Goal: Information Seeking & Learning: Learn about a topic

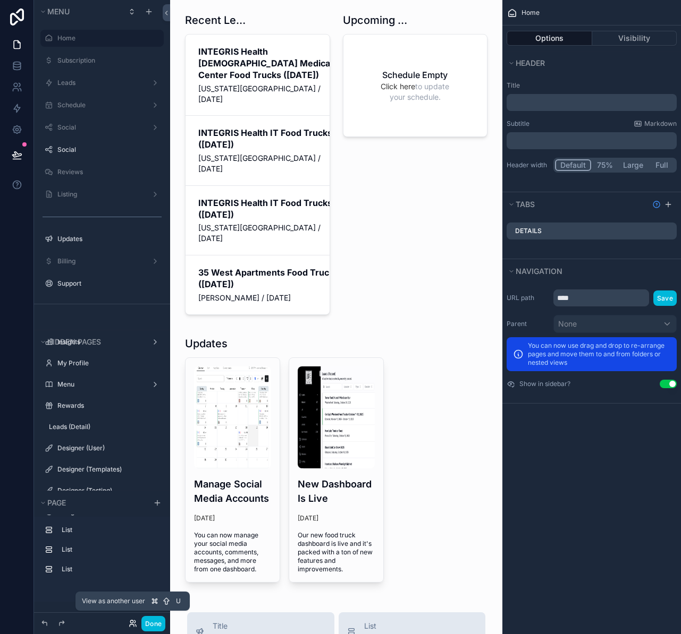
click at [132, 622] on icon at bounding box center [131, 622] width 3 height 3
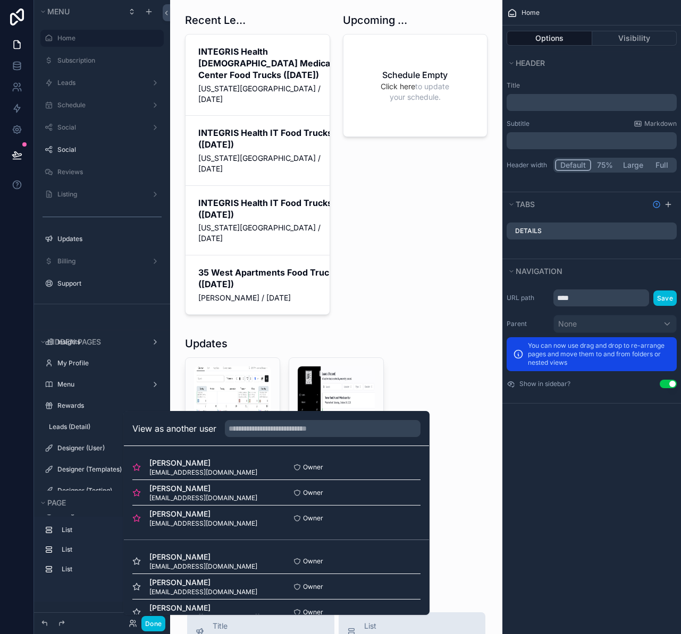
click at [0, 0] on button "Select" at bounding box center [0, 0] width 0 height 0
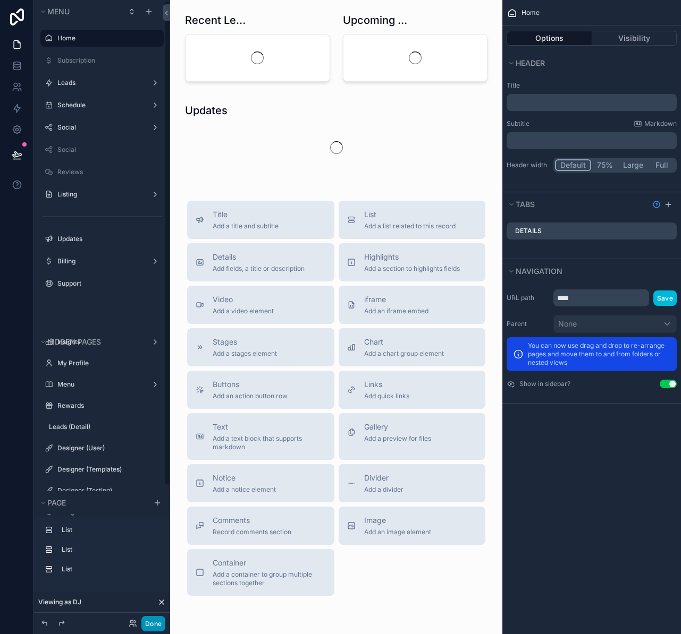
click at [154, 625] on button "Done" at bounding box center [153, 623] width 24 height 15
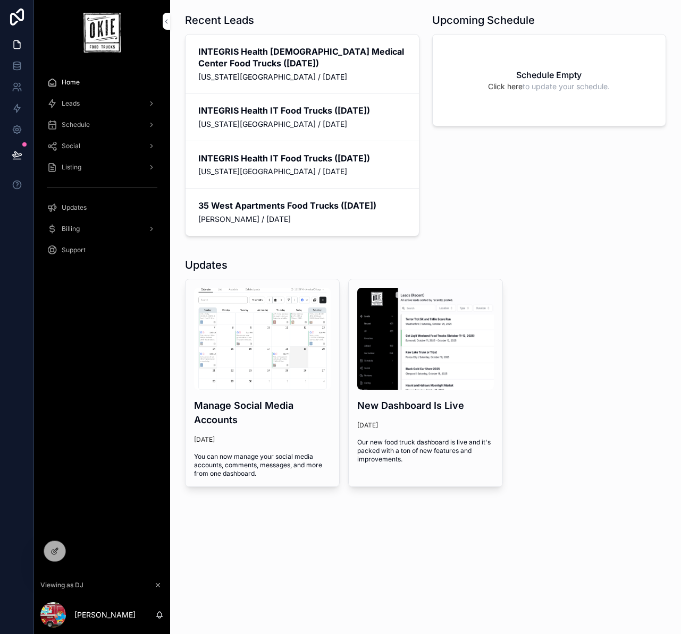
click at [77, 104] on span "Leads" at bounding box center [71, 103] width 18 height 9
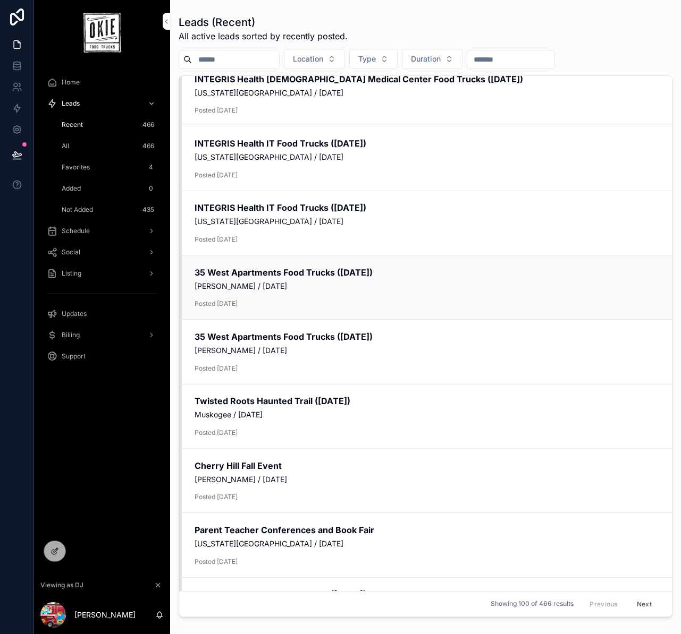
click at [277, 302] on span "Posted October 10, 2025" at bounding box center [426, 303] width 464 height 9
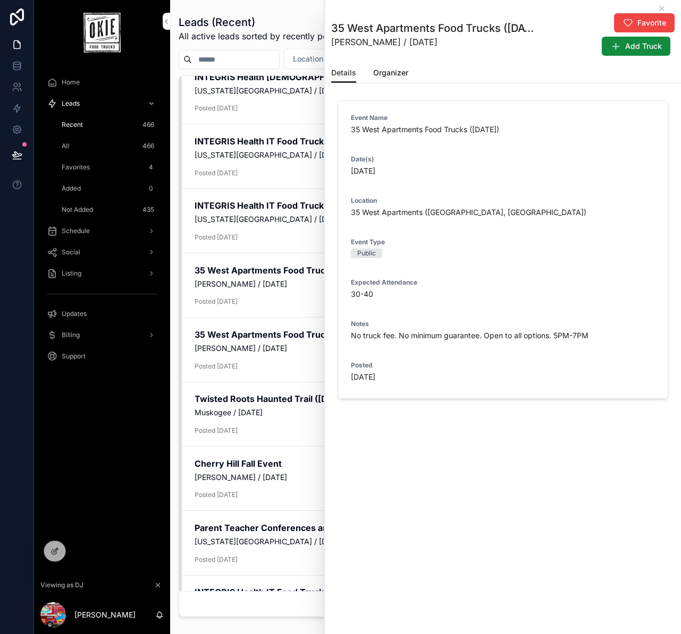
click at [386, 72] on span "Organizer" at bounding box center [390, 72] width 35 height 11
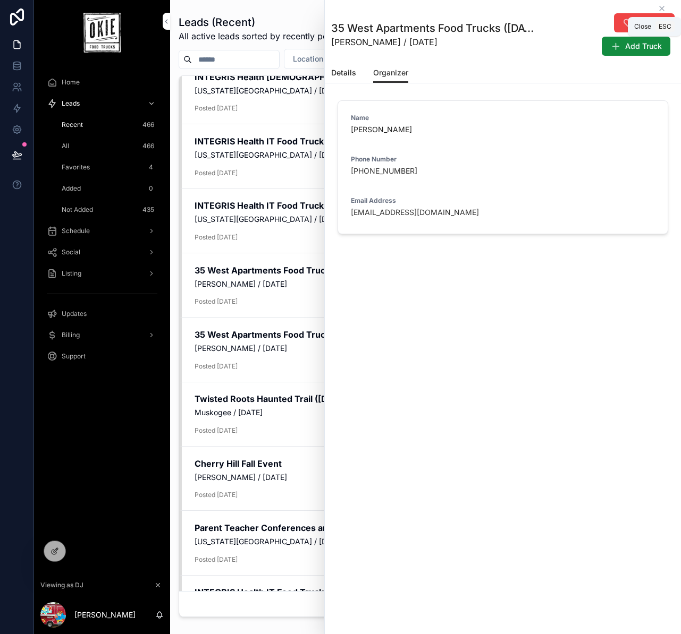
click at [661, 6] on icon "scrollable content" at bounding box center [661, 8] width 9 height 9
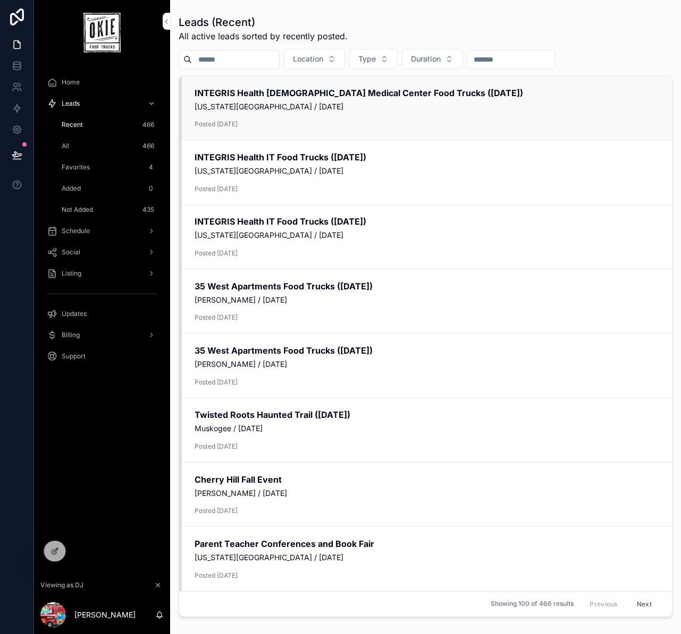
click at [302, 116] on div "INTEGRIS Health Baptist Medical Center Food Trucks (December 3, 2025) Oklahoma …" at bounding box center [426, 108] width 464 height 42
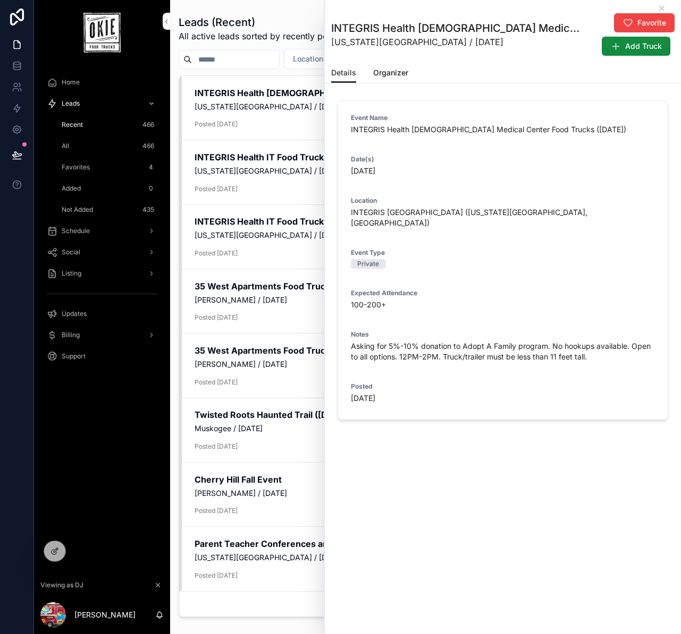
click at [393, 73] on span "Organizer" at bounding box center [390, 72] width 35 height 11
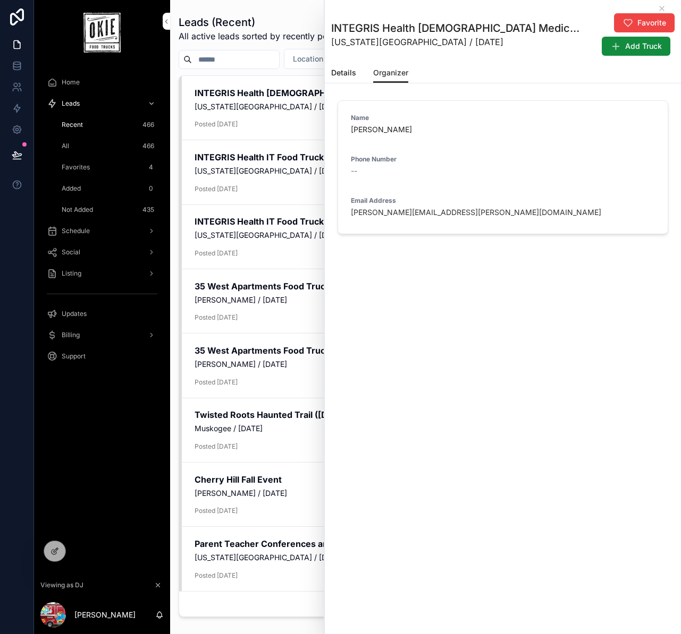
click at [345, 73] on span "Details" at bounding box center [343, 72] width 25 height 11
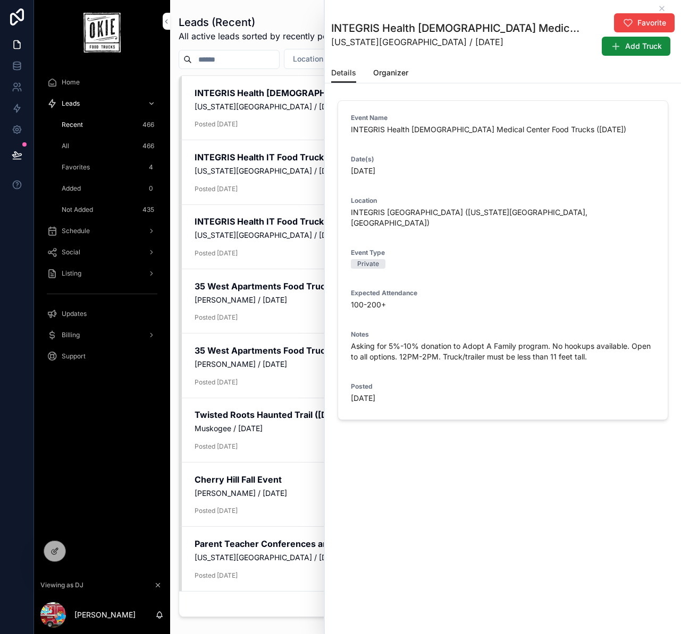
click at [385, 72] on span "Organizer" at bounding box center [390, 72] width 35 height 11
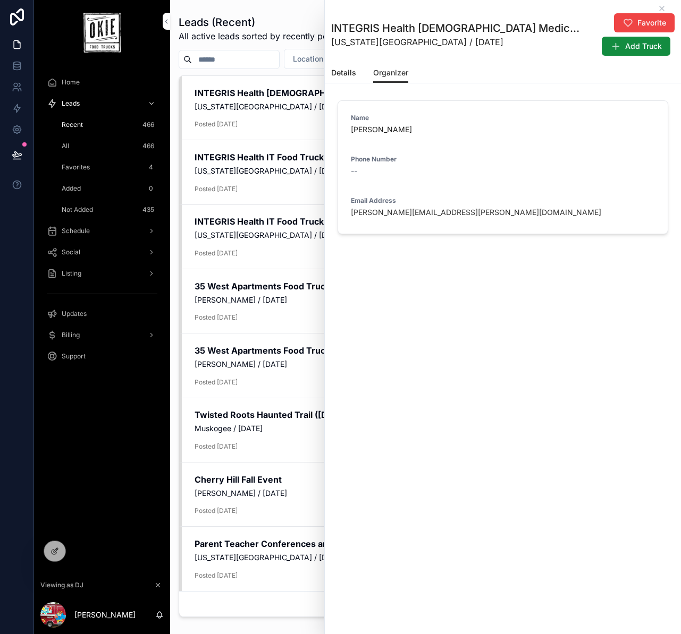
drag, startPoint x: 557, startPoint y: 317, endPoint x: 558, endPoint y: 283, distance: 34.6
click at [556, 316] on div "INTEGRIS Health Baptist Medical Center Food Trucks (December 3, 2025) Oklahoma …" at bounding box center [503, 317] width 356 height 634
click at [661, 6] on icon "scrollable content" at bounding box center [661, 8] width 9 height 9
